Goal: Find specific page/section: Locate a particular part of the current website

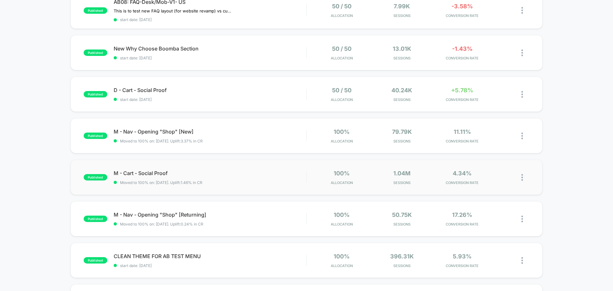
scroll to position [383, 0]
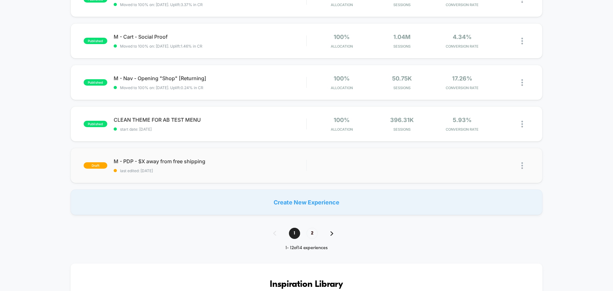
click at [522, 166] on img at bounding box center [523, 165] width 2 height 7
click at [499, 182] on div "Preview Link" at bounding box center [489, 180] width 57 height 14
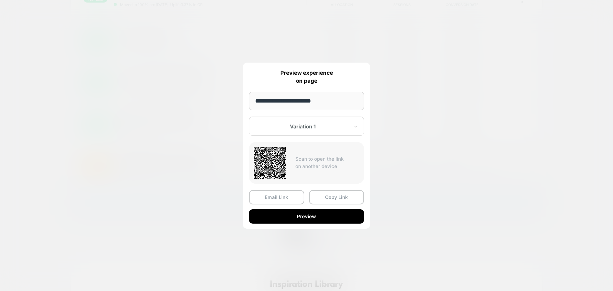
click at [545, 190] on div at bounding box center [306, 145] width 613 height 291
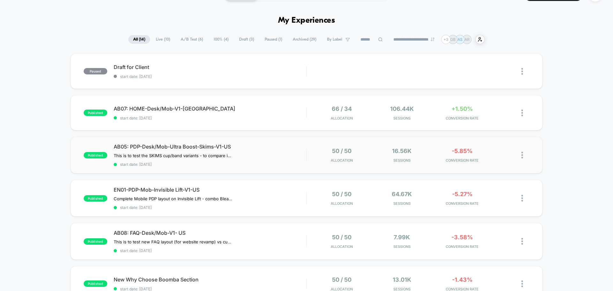
scroll to position [0, 0]
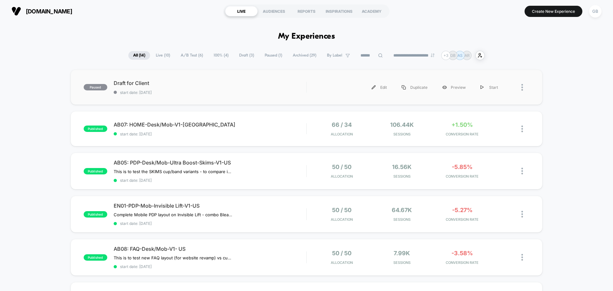
click at [524, 88] on div at bounding box center [526, 87] width 8 height 14
click at [492, 96] on div "Preview Link" at bounding box center [489, 95] width 57 height 14
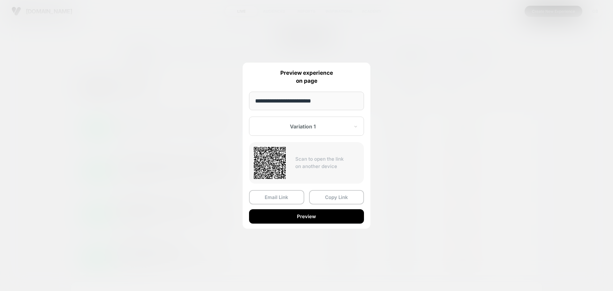
click at [577, 189] on div at bounding box center [306, 145] width 613 height 291
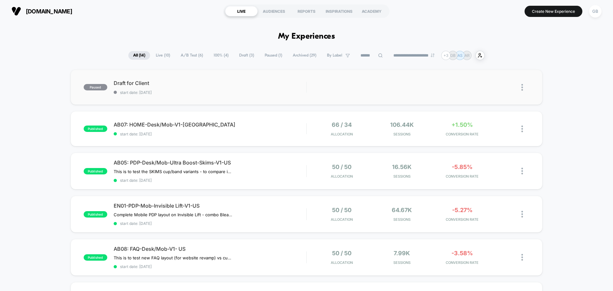
click at [523, 90] on img at bounding box center [523, 87] width 2 height 7
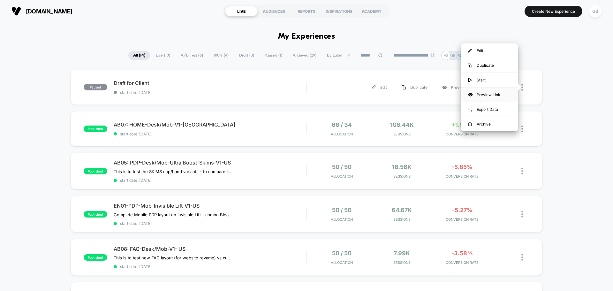
click at [499, 92] on div "Preview Link" at bounding box center [489, 95] width 57 height 14
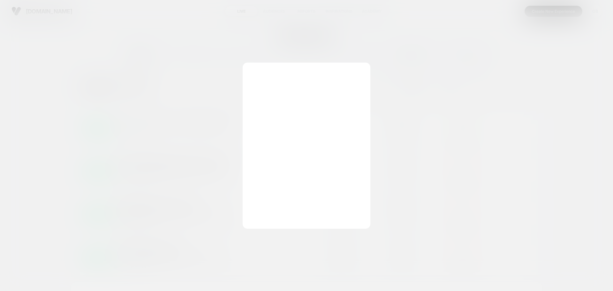
click at [553, 215] on div at bounding box center [306, 145] width 613 height 291
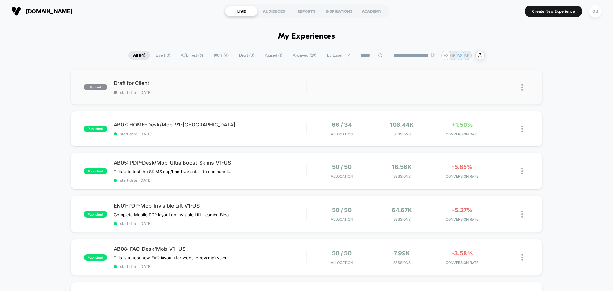
click at [522, 87] on img at bounding box center [523, 87] width 2 height 7
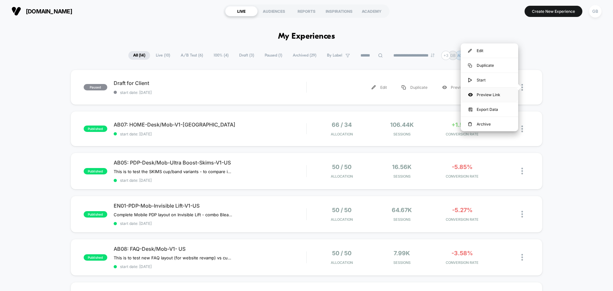
click at [497, 98] on div "Preview Link" at bounding box center [489, 95] width 57 height 14
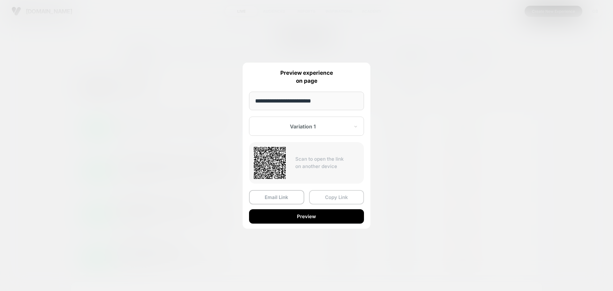
click at [339, 200] on button "Copy Link" at bounding box center [336, 197] width 55 height 14
